Goal: Transaction & Acquisition: Purchase product/service

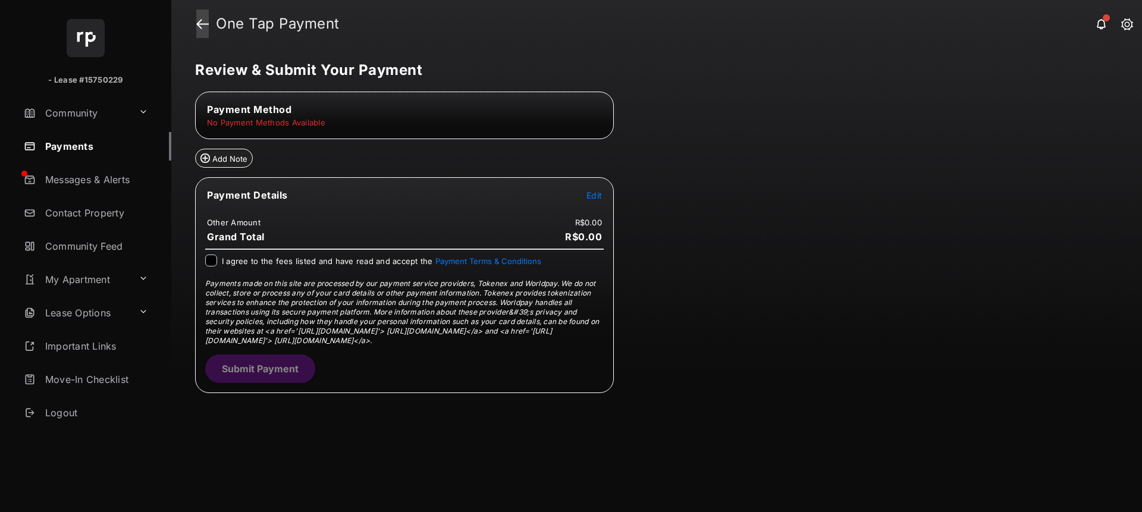
click at [202, 29] on link at bounding box center [202, 24] width 12 height 29
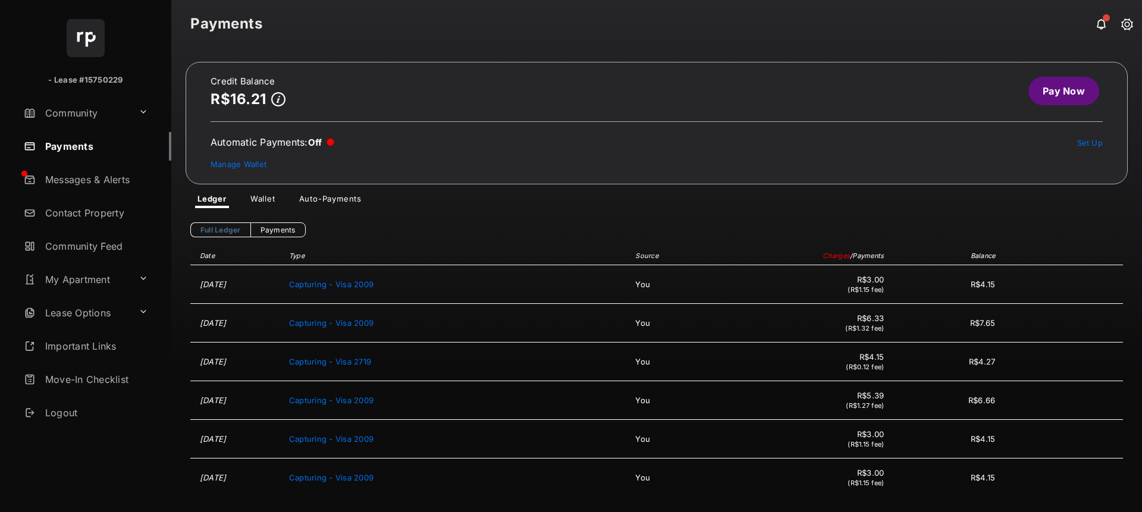
click at [242, 166] on link "Manage Wallet" at bounding box center [239, 164] width 56 height 10
click at [1042, 89] on link "Pay Now" at bounding box center [1064, 91] width 71 height 29
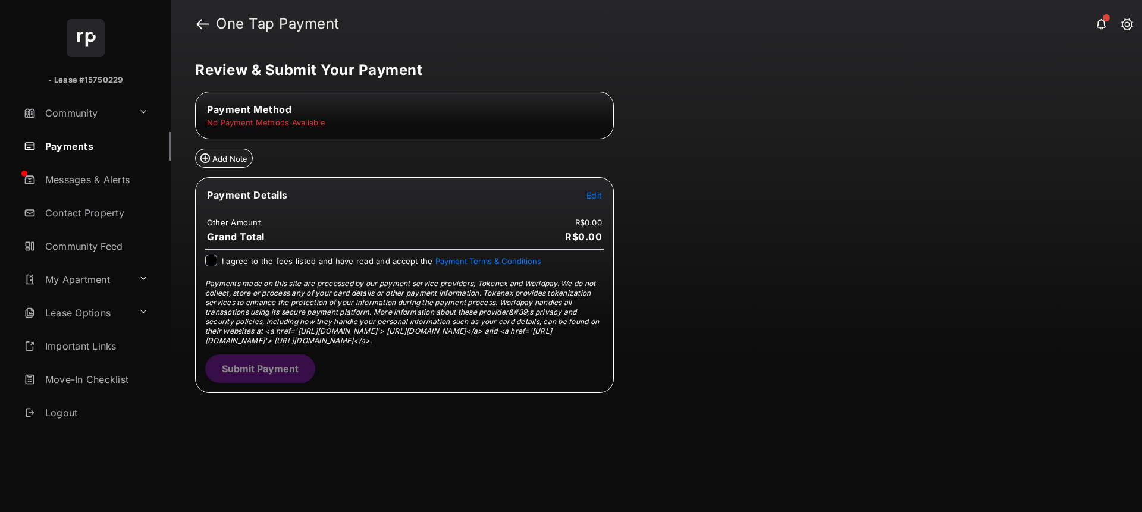
click at [256, 105] on span "Payment Method" at bounding box center [249, 110] width 84 height 12
click at [218, 257] on div "I agree to the fees listed and have read and accept the Payment Terms & Conditi…" at bounding box center [404, 262] width 399 height 14
click at [199, 21] on link at bounding box center [202, 24] width 12 height 29
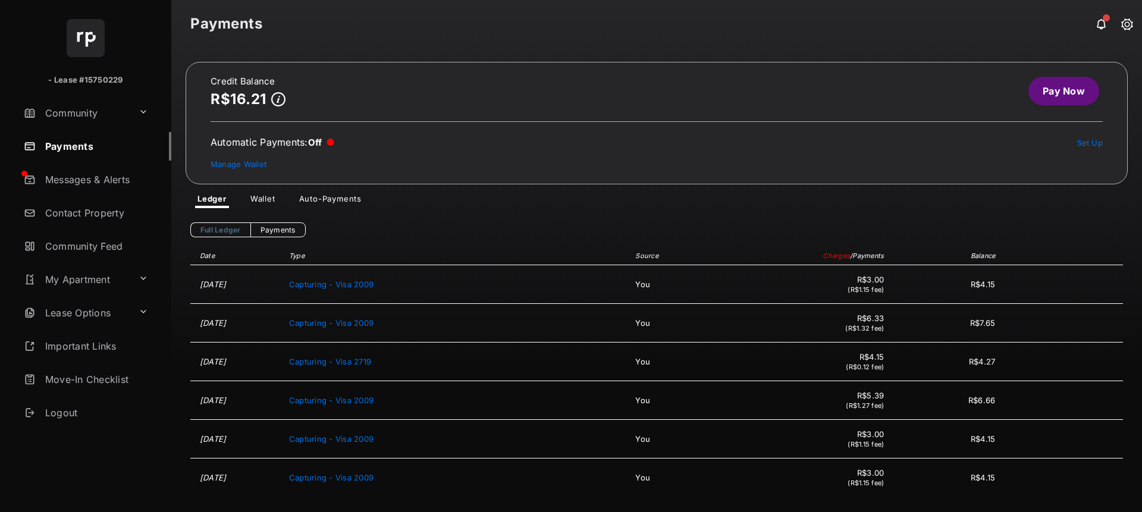
click at [1037, 97] on link "Pay Now" at bounding box center [1064, 91] width 71 height 29
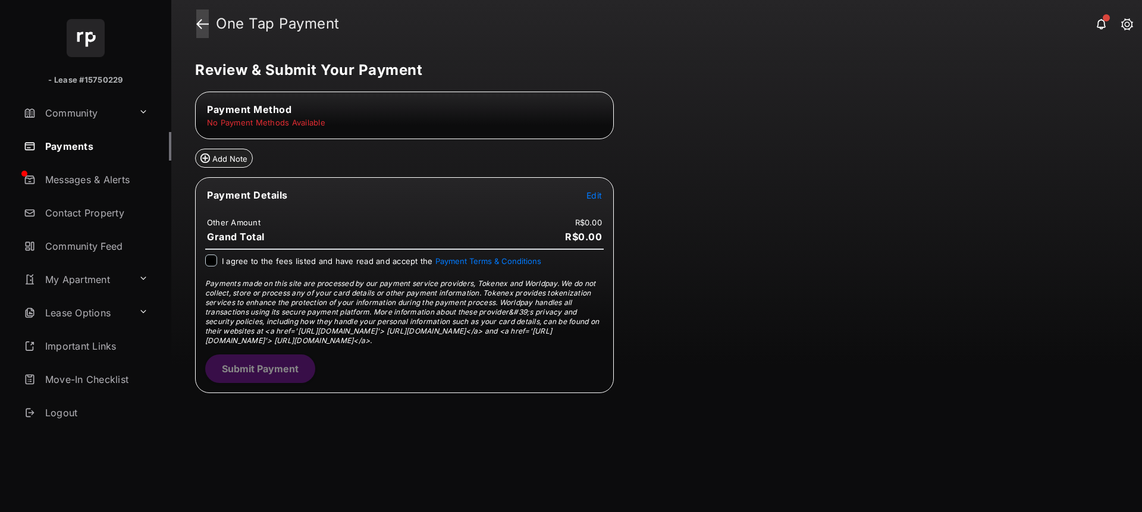
click at [202, 24] on link at bounding box center [202, 24] width 12 height 29
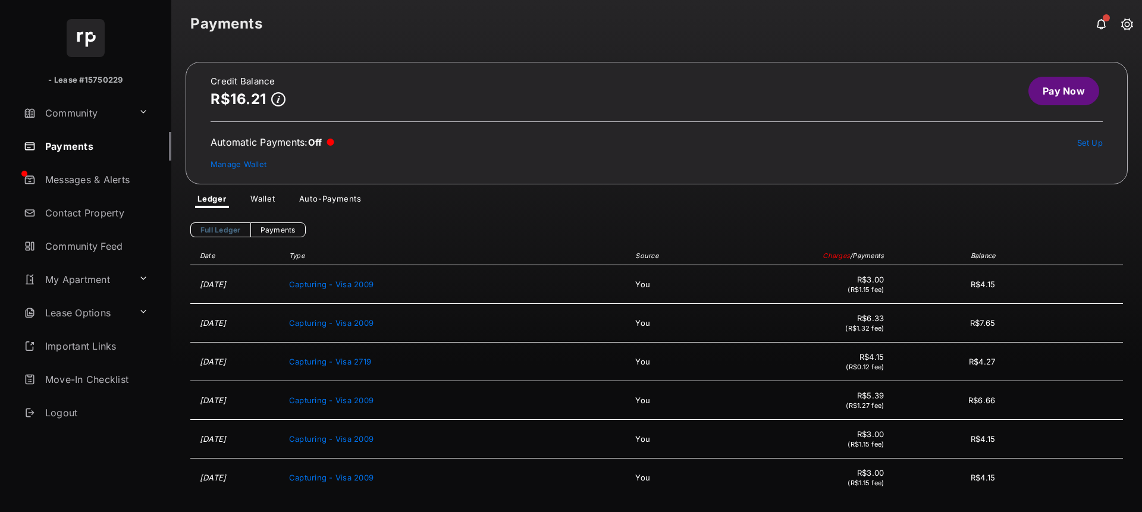
click at [1065, 87] on link "Pay Now" at bounding box center [1064, 91] width 71 height 29
